Goal: Task Accomplishment & Management: Complete application form

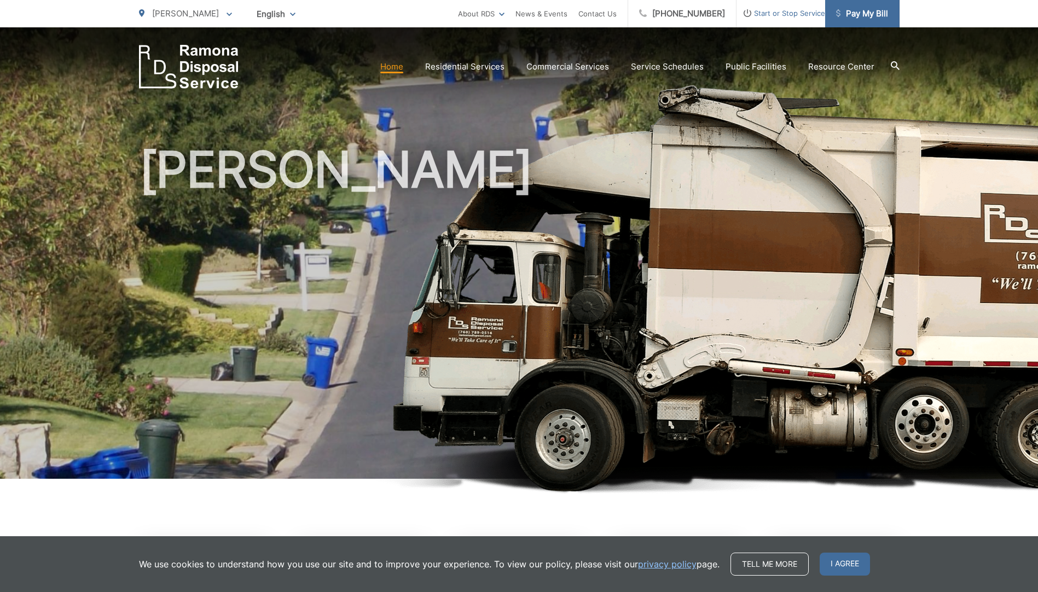
click at [872, 14] on span "Pay My Bill" at bounding box center [862, 13] width 52 height 13
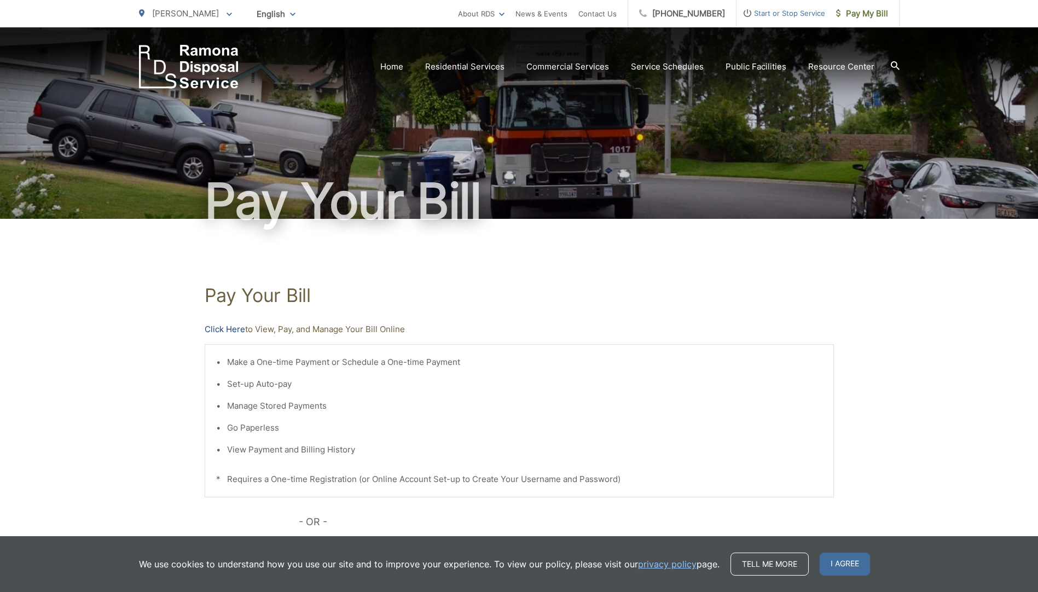
click at [216, 332] on link "Click Here" at bounding box center [225, 329] width 40 height 13
click at [802, 18] on span "Start or Stop Service" at bounding box center [781, 13] width 89 height 13
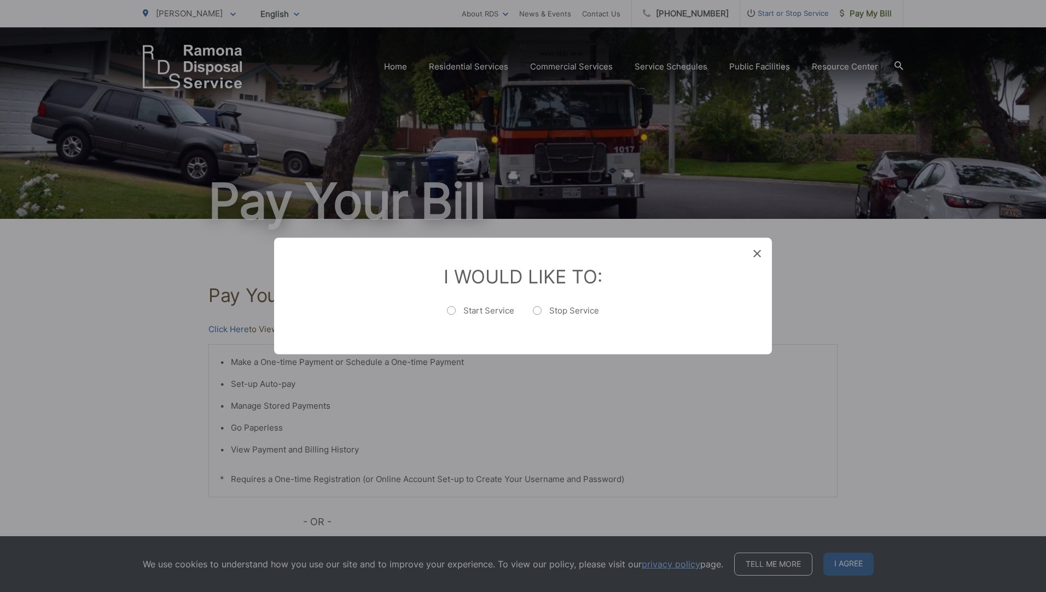
click at [535, 314] on label "Stop Service" at bounding box center [566, 316] width 66 height 22
radio input "true"
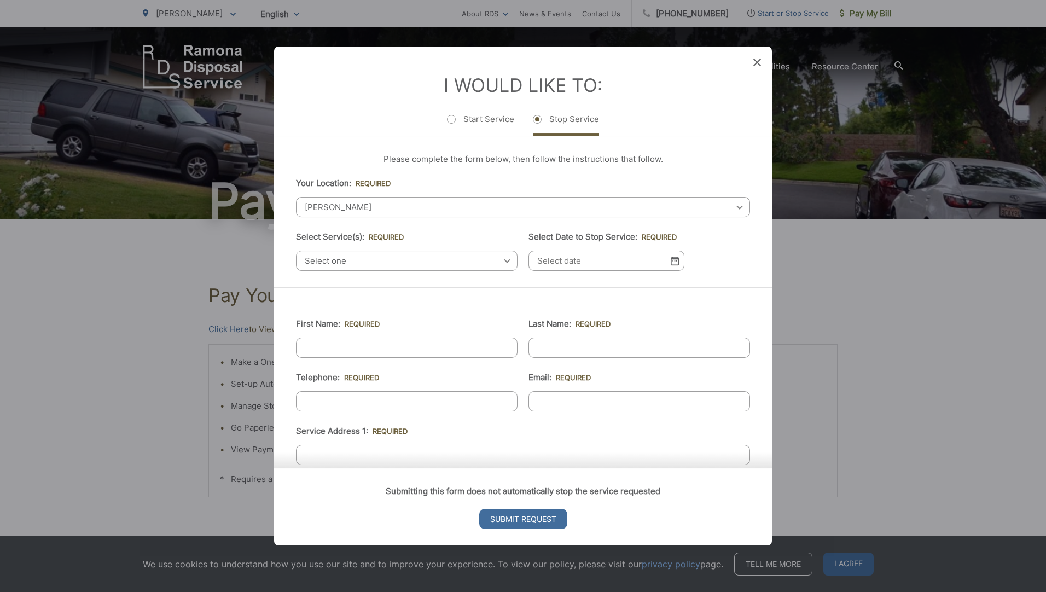
click at [415, 257] on span "Select one" at bounding box center [407, 261] width 222 height 20
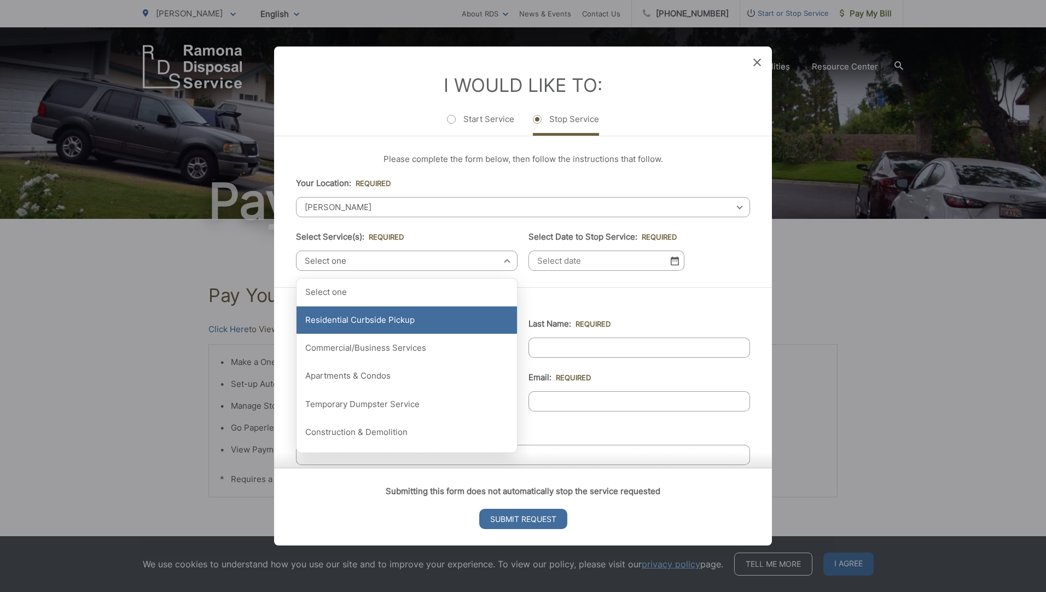
click at [426, 317] on div "Residential Curbside Pickup" at bounding box center [407, 319] width 221 height 27
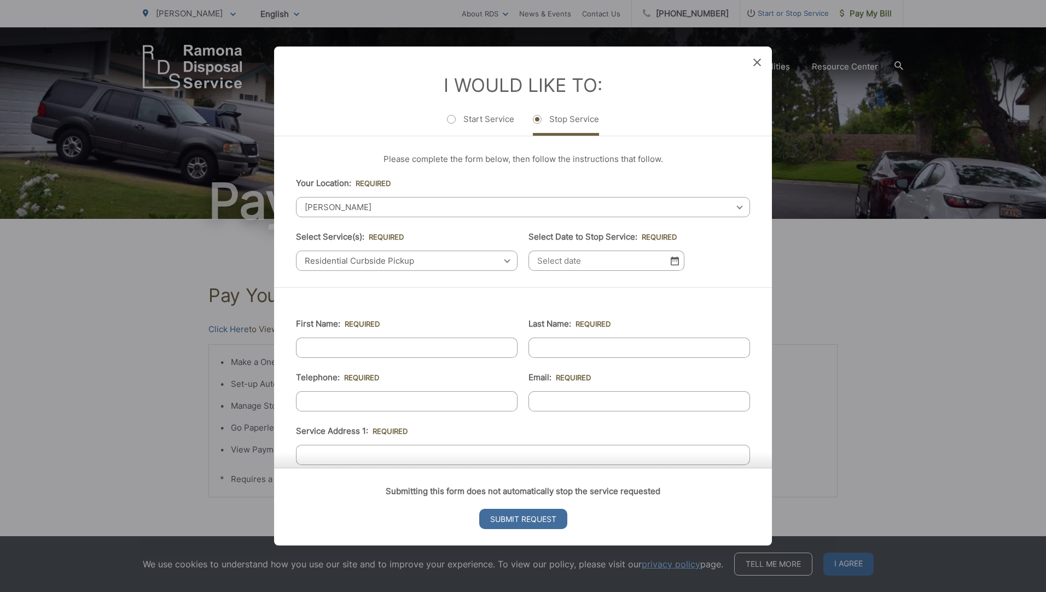
click at [561, 265] on input "Select Date to Stop Service: *" at bounding box center [607, 261] width 156 height 20
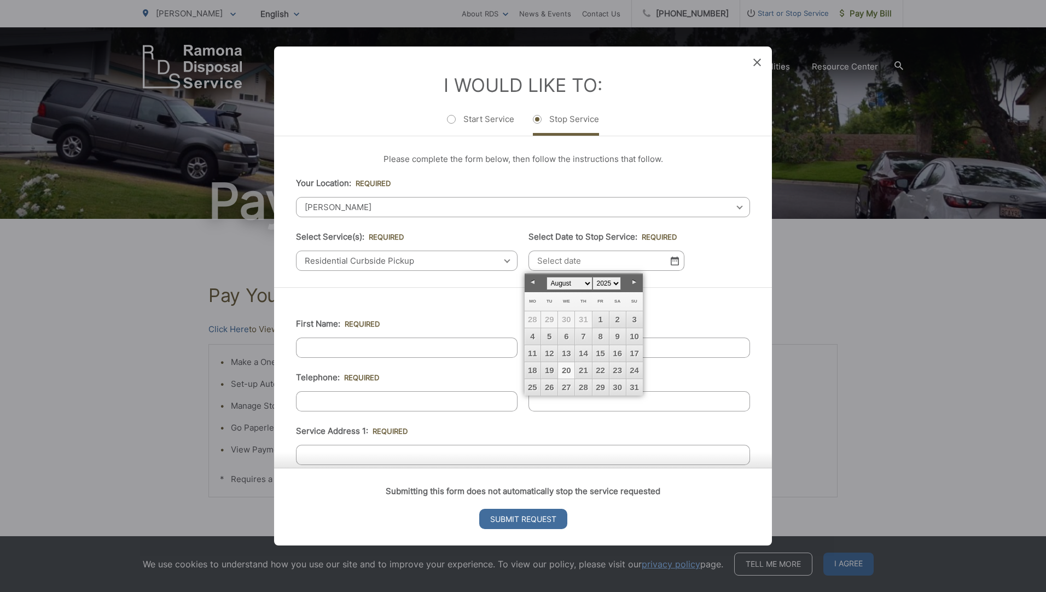
click at [569, 377] on link "20" at bounding box center [566, 370] width 16 height 16
type input "[DATE]"
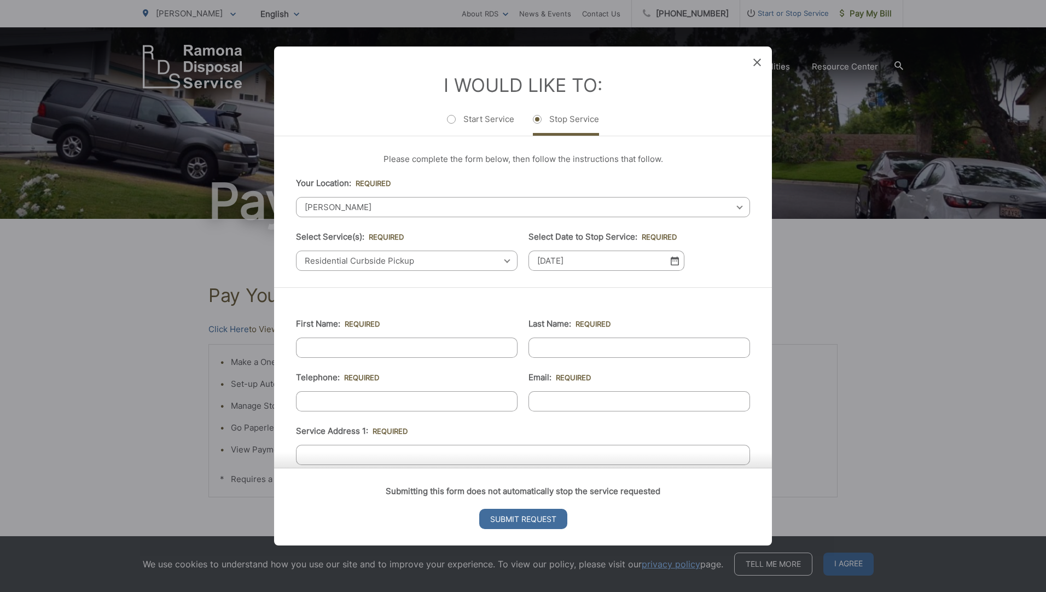
click at [425, 349] on input "First Name: *" at bounding box center [407, 348] width 222 height 20
type input "[PERSON_NAME]"
type input "7147207588"
type input "[EMAIL_ADDRESS][DOMAIN_NAME]"
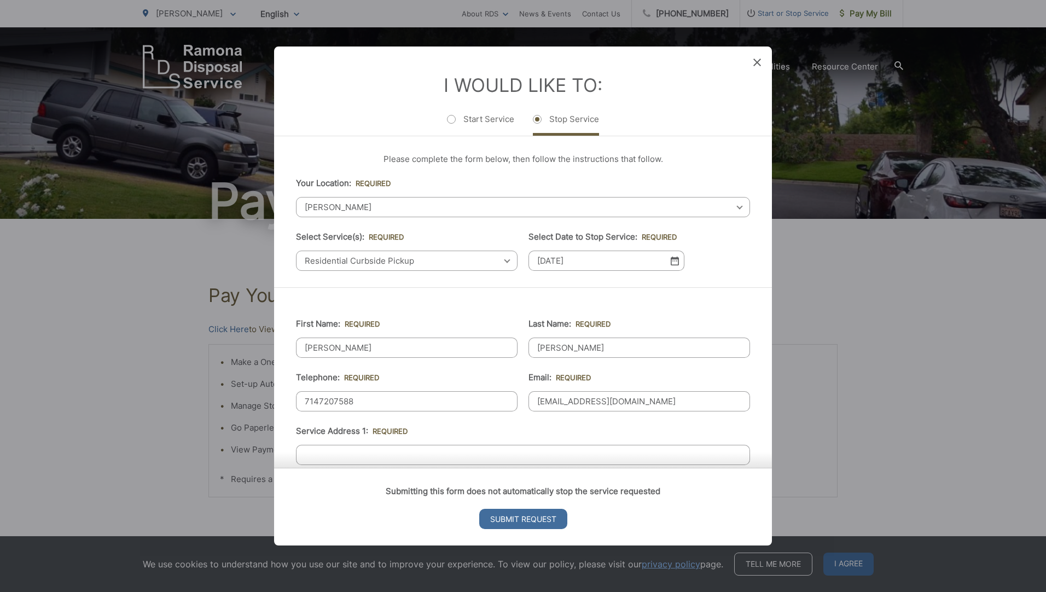
type input "[GEOGRAPHIC_DATA]"
type input "89135"
type input "[PHONE_NUMBER]"
click at [424, 451] on input "Service Address 1: *" at bounding box center [523, 455] width 454 height 20
type input "[STREET_ADDRESS][PERSON_NAME][PERSON_NAME]"
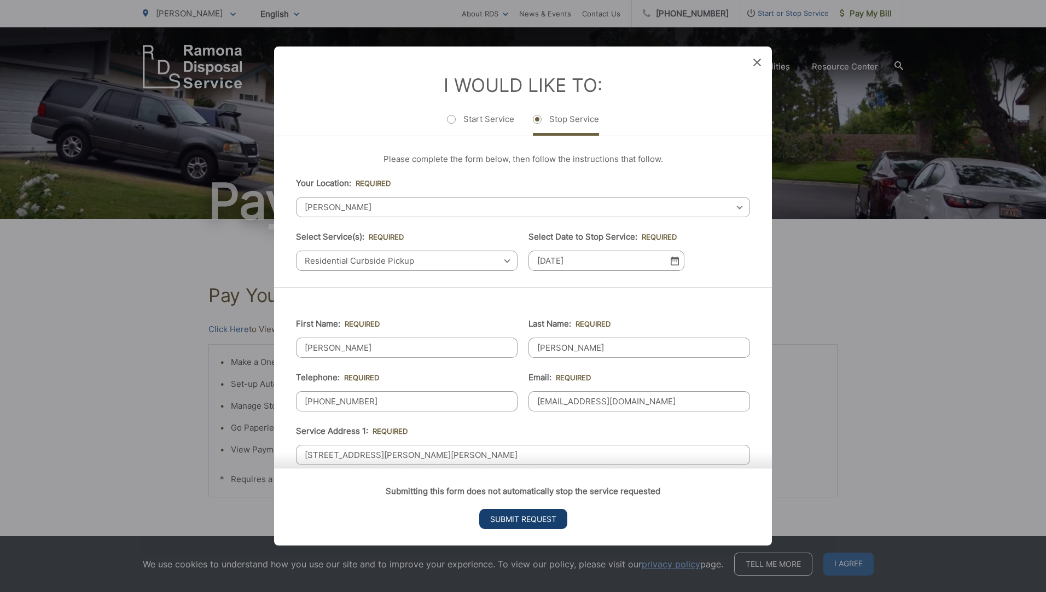
click at [533, 515] on input "Submit Request" at bounding box center [523, 519] width 88 height 20
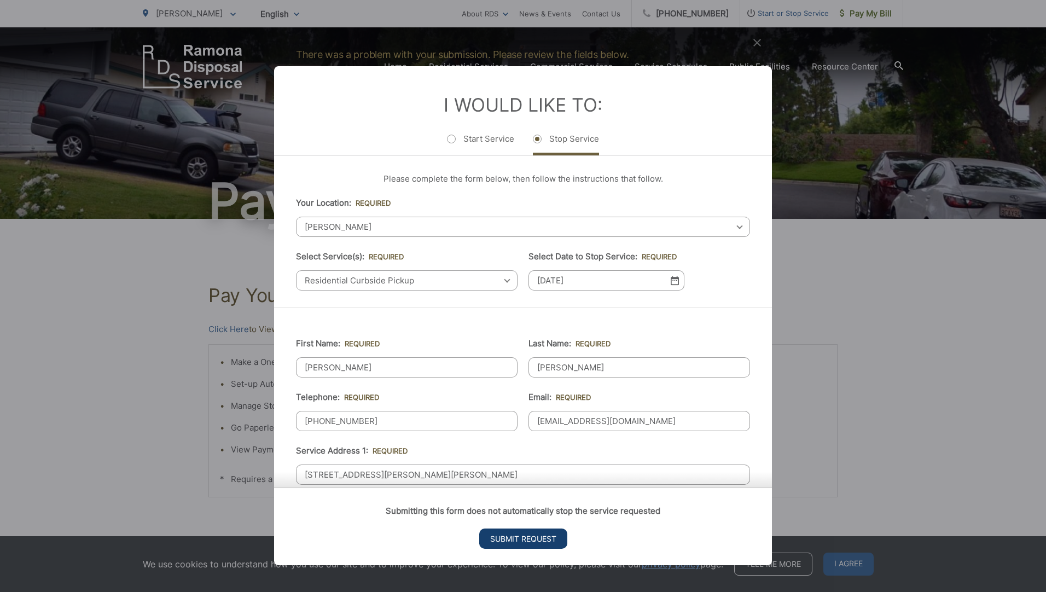
click at [540, 536] on input "Submit Request" at bounding box center [523, 539] width 88 height 20
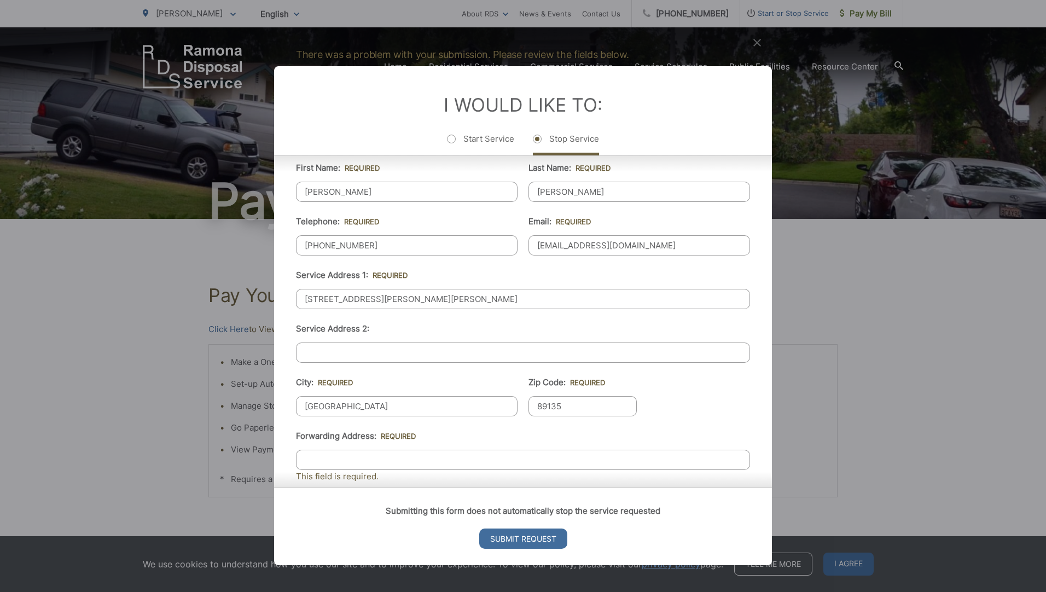
scroll to position [177, 0]
click at [412, 408] on input "[GEOGRAPHIC_DATA]" at bounding box center [407, 405] width 222 height 20
type input "L"
click at [583, 396] on input "89135" at bounding box center [583, 405] width 108 height 20
type input "8"
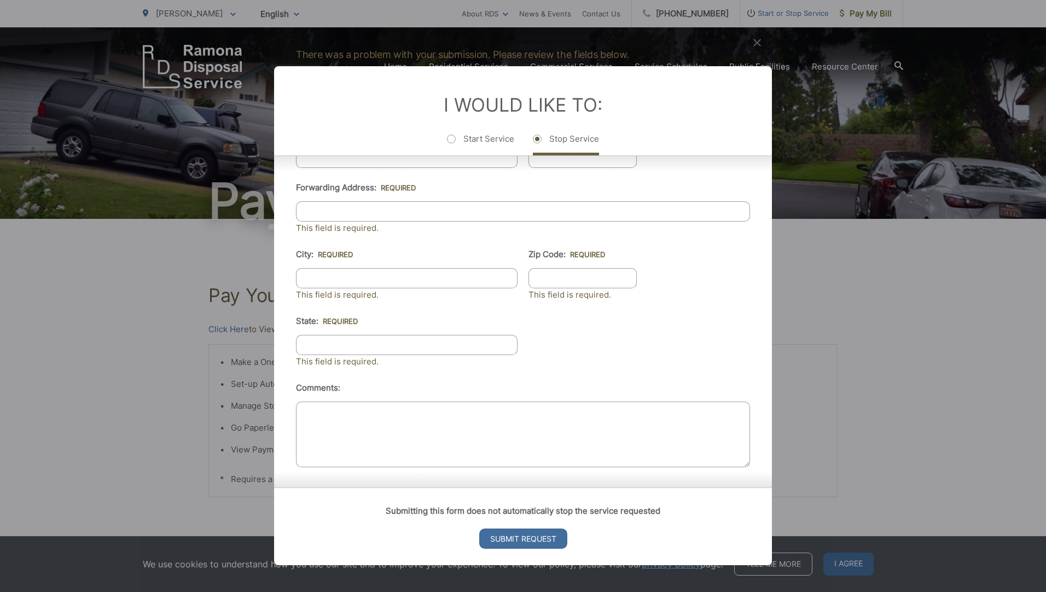
scroll to position [0, 0]
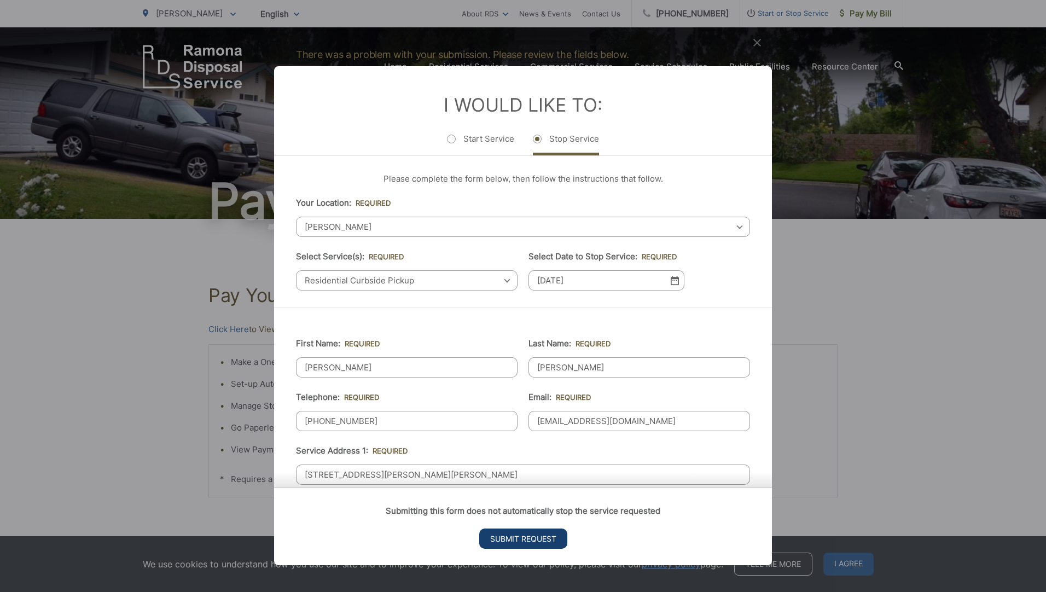
click at [523, 540] on input "Submit Request" at bounding box center [523, 539] width 88 height 20
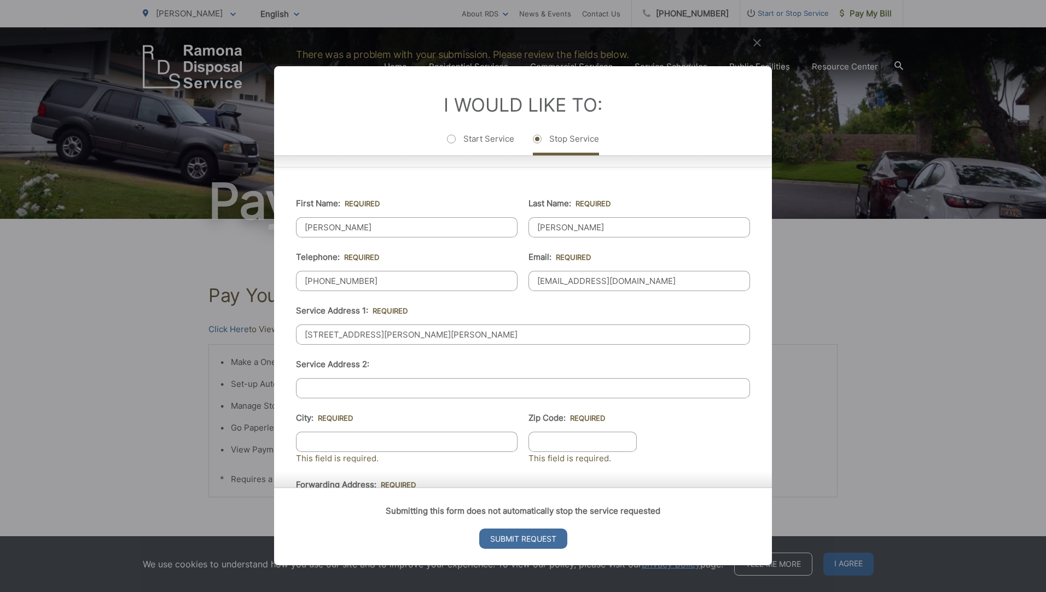
scroll to position [146, 0]
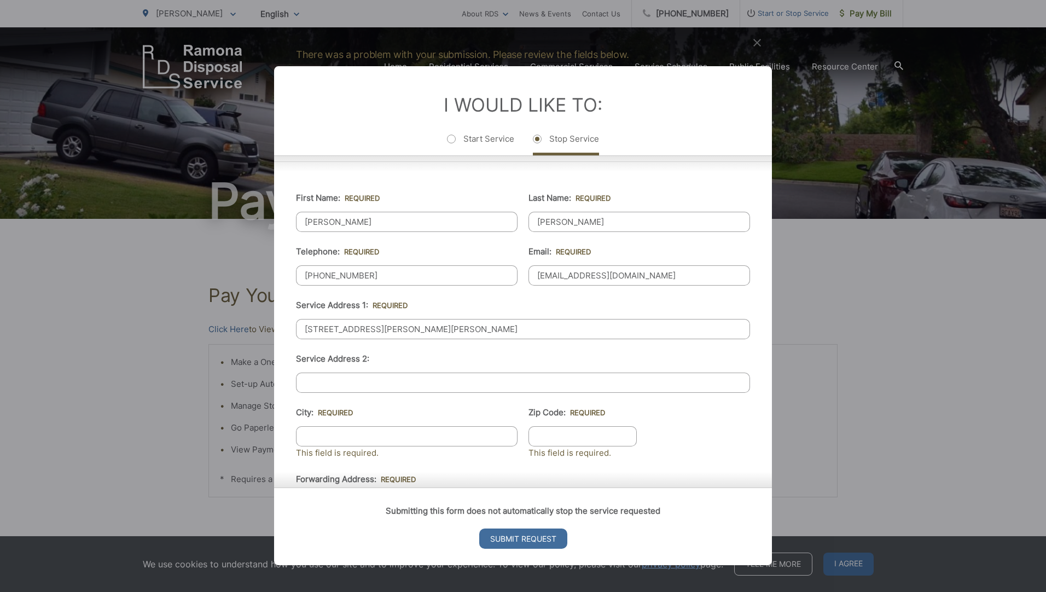
click at [534, 329] on input "[STREET_ADDRESS][PERSON_NAME][PERSON_NAME]" at bounding box center [523, 329] width 454 height 20
type input "[STREET_ADDRESS][PERSON_NAME]"
click at [430, 434] on input "City: *" at bounding box center [407, 436] width 222 height 20
type input "[PERSON_NAME]"
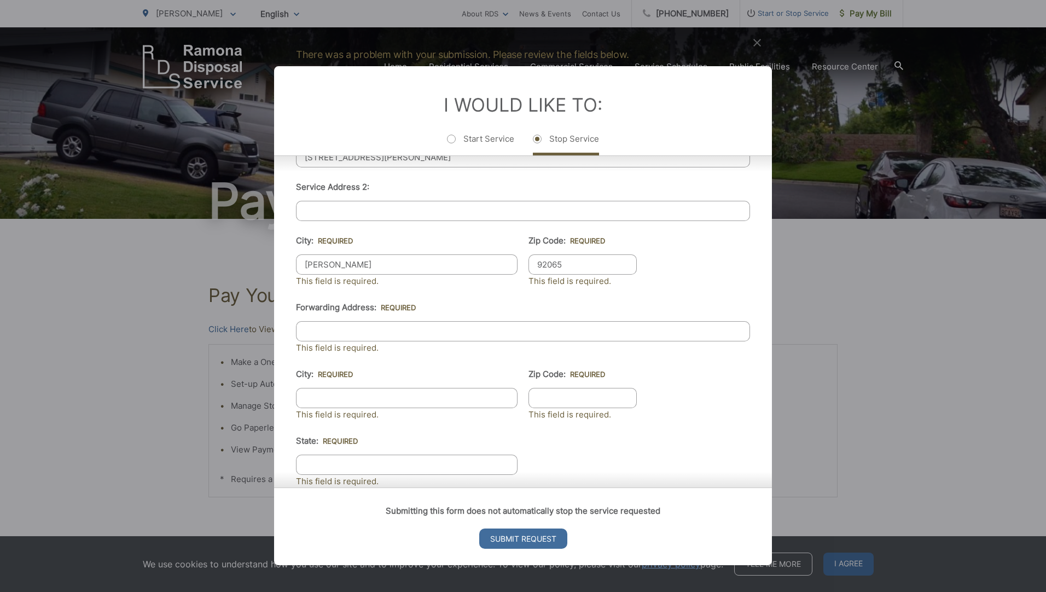
scroll to position [323, 0]
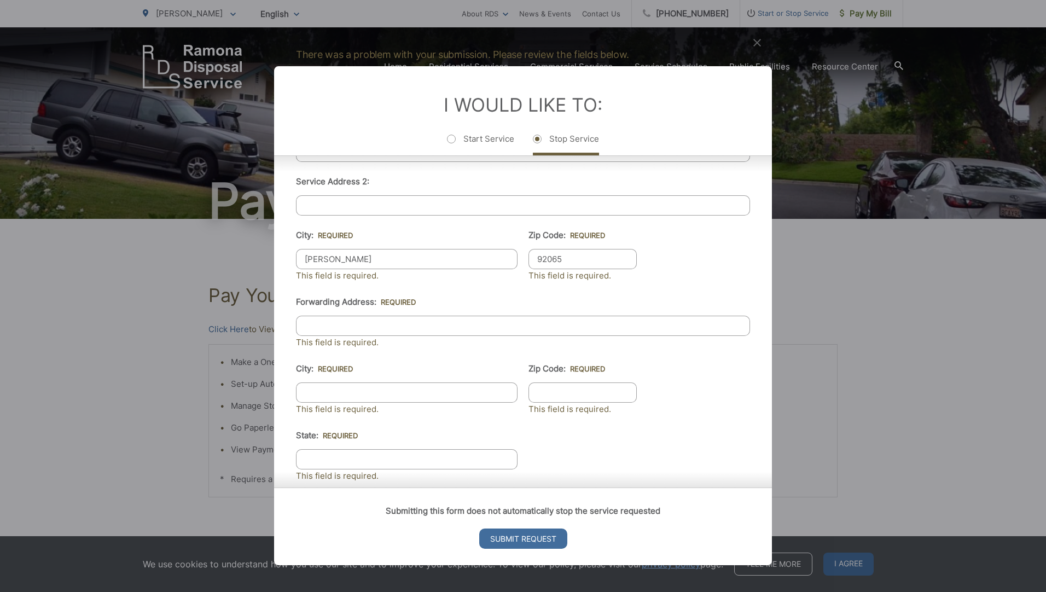
type input "92065"
click at [345, 319] on input "Forwarding Address: *" at bounding box center [523, 326] width 454 height 20
type input "[STREET_ADDRESS]"
type input "[GEOGRAPHIC_DATA]"
type input "89135"
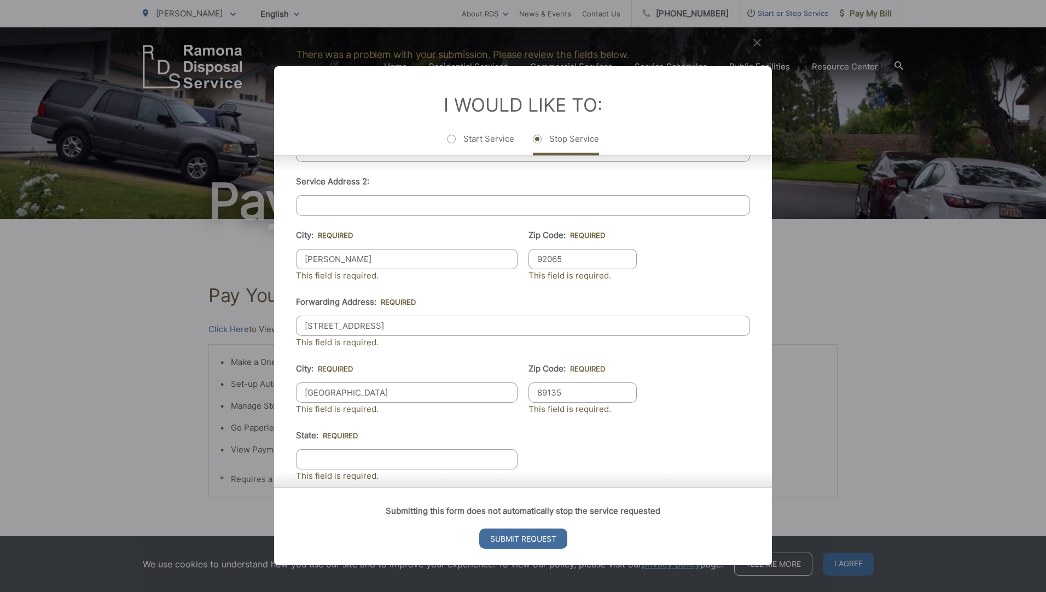
click at [326, 463] on input "State: *" at bounding box center [407, 459] width 222 height 20
type input "NV"
click at [509, 534] on input "Submit Request" at bounding box center [523, 539] width 88 height 20
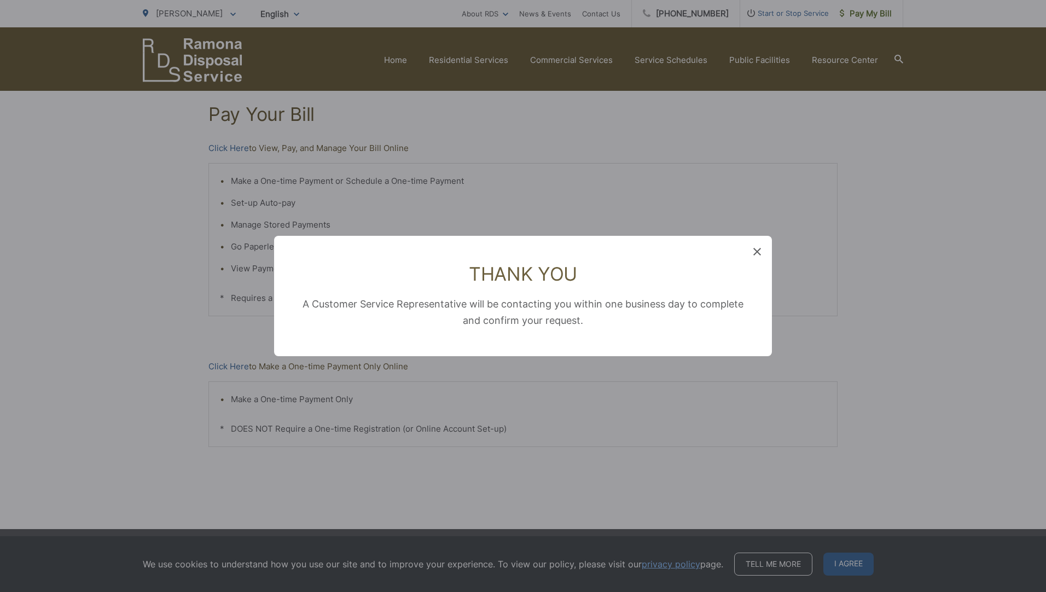
click at [753, 250] on div "Thank You A Customer Service Representative will be contacting you within one b…" at bounding box center [523, 296] width 498 height 120
